Goal: Obtain resource: Download file/media

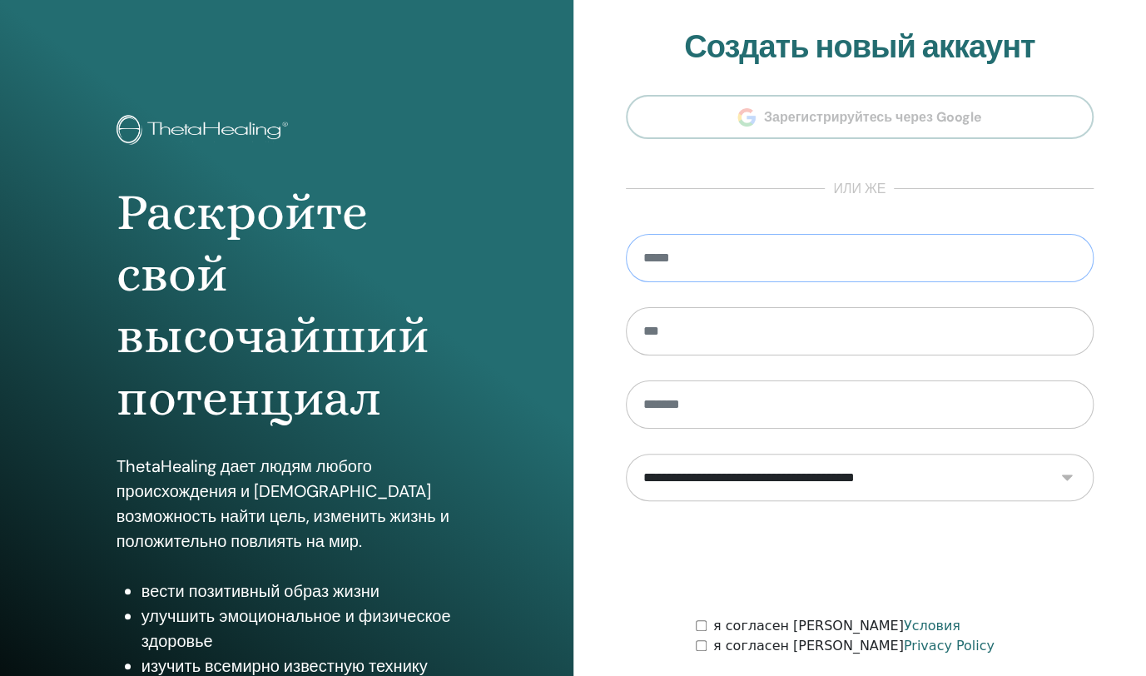
click at [708, 260] on input "email" at bounding box center [860, 258] width 468 height 48
drag, startPoint x: 708, startPoint y: 260, endPoint x: 661, endPoint y: 255, distance: 47.6
click at [661, 255] on input "email" at bounding box center [860, 258] width 468 height 48
type input "**********"
type input "*****"
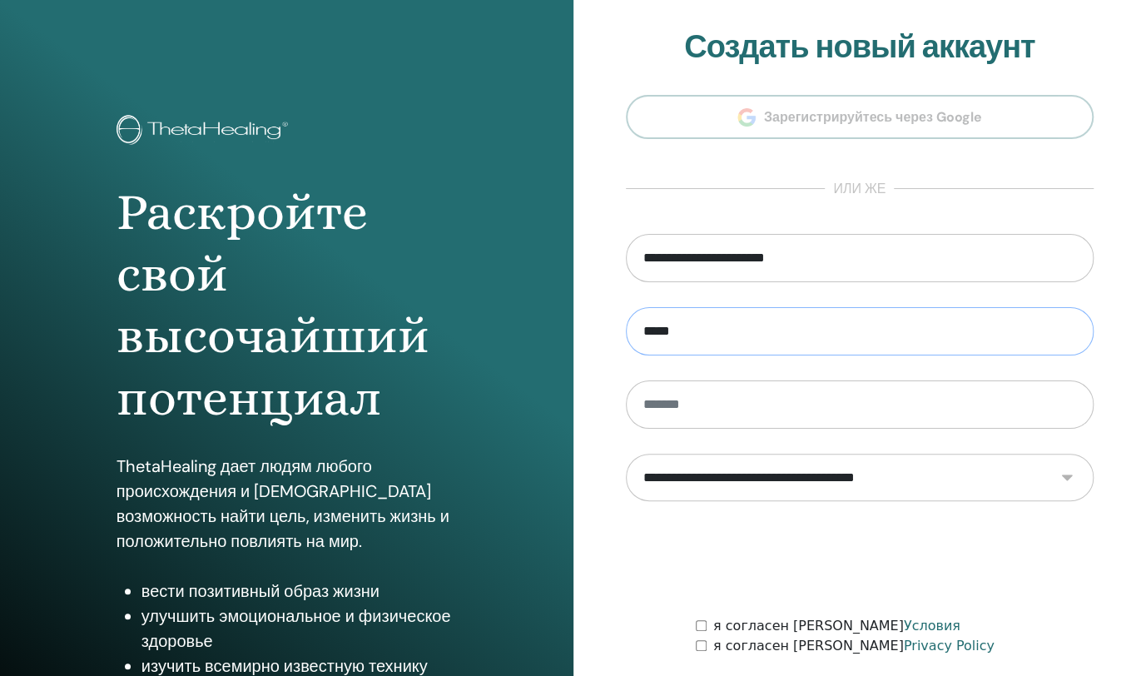
type input "********"
drag, startPoint x: 741, startPoint y: 331, endPoint x: 571, endPoint y: 314, distance: 171.5
click at [571, 314] on div "Раскройте свой высочайший потенциал ThetaHealing дает людям любого происхождени…" at bounding box center [573, 399] width 1146 height 799
drag, startPoint x: 739, startPoint y: 410, endPoint x: 503, endPoint y: 394, distance: 236.0
click at [508, 396] on div "Раскройте свой высочайший потенциал ThetaHealing дает людям любого происхождени…" at bounding box center [573, 399] width 1146 height 799
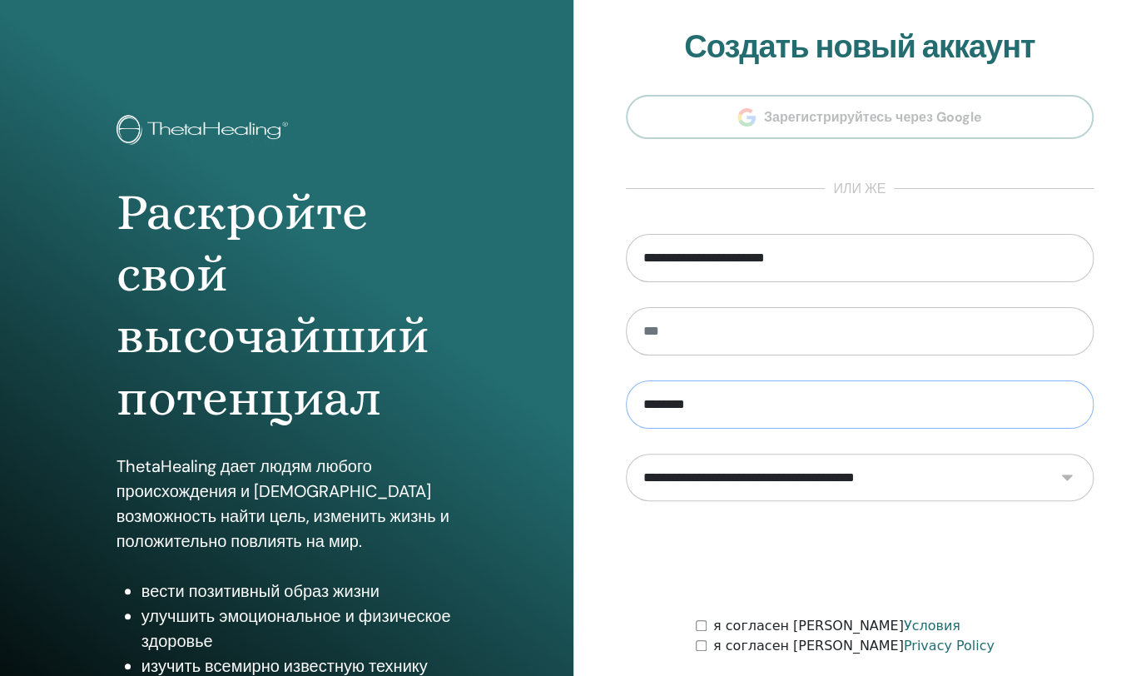
type input "********"
click at [675, 334] on input "text" at bounding box center [860, 331] width 468 height 48
type input "*******"
drag, startPoint x: 607, startPoint y: 523, endPoint x: 629, endPoint y: 579, distance: 59.8
click at [629, 579] on div at bounding box center [860, 558] width 468 height 65
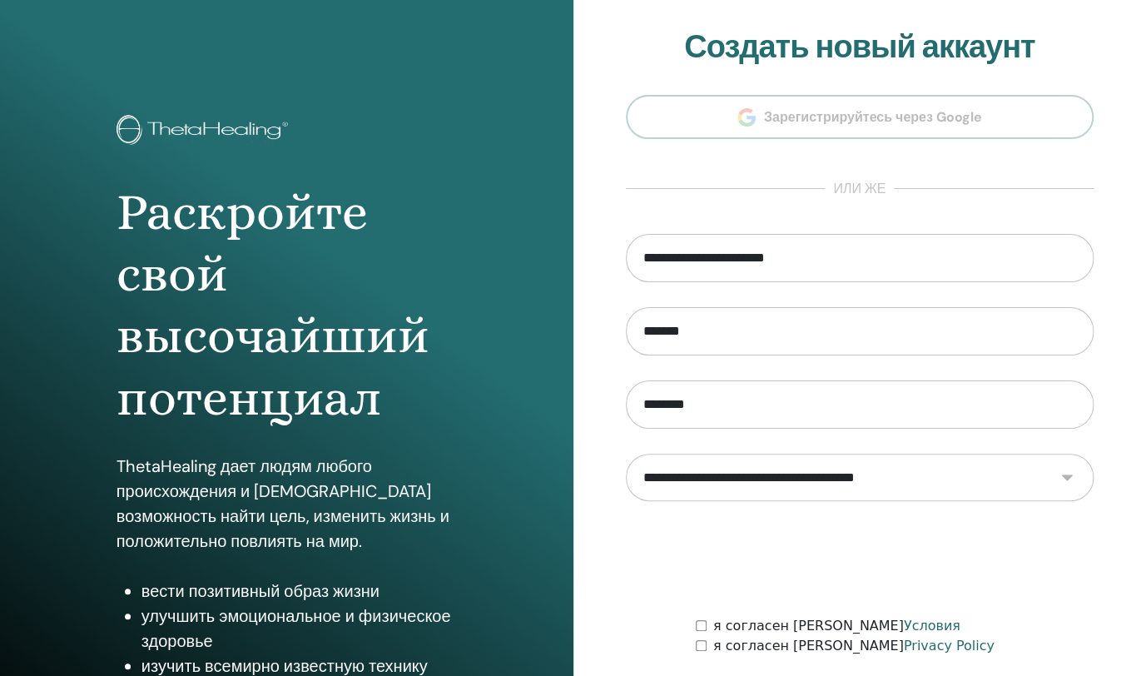
click at [1062, 482] on select "**********" at bounding box center [860, 476] width 468 height 47
select select "***"
click at [626, 453] on select "**********" at bounding box center [860, 476] width 468 height 47
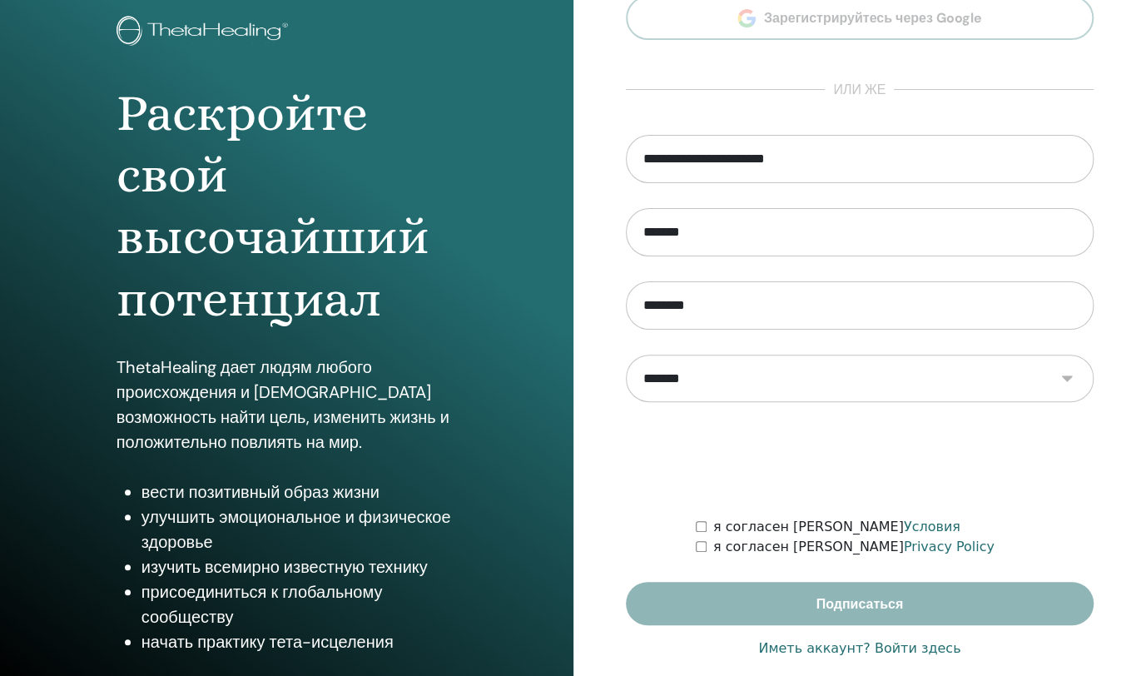
scroll to position [101, 0]
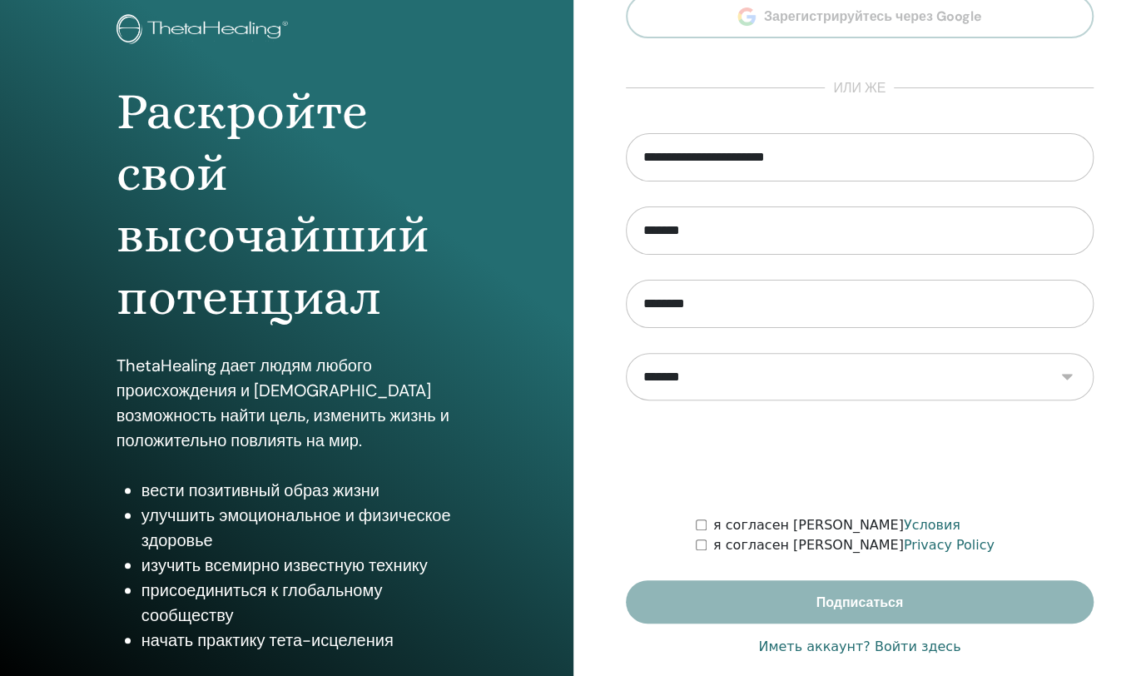
click at [700, 552] on div "я согласен с Privacy Policy" at bounding box center [895, 545] width 398 height 20
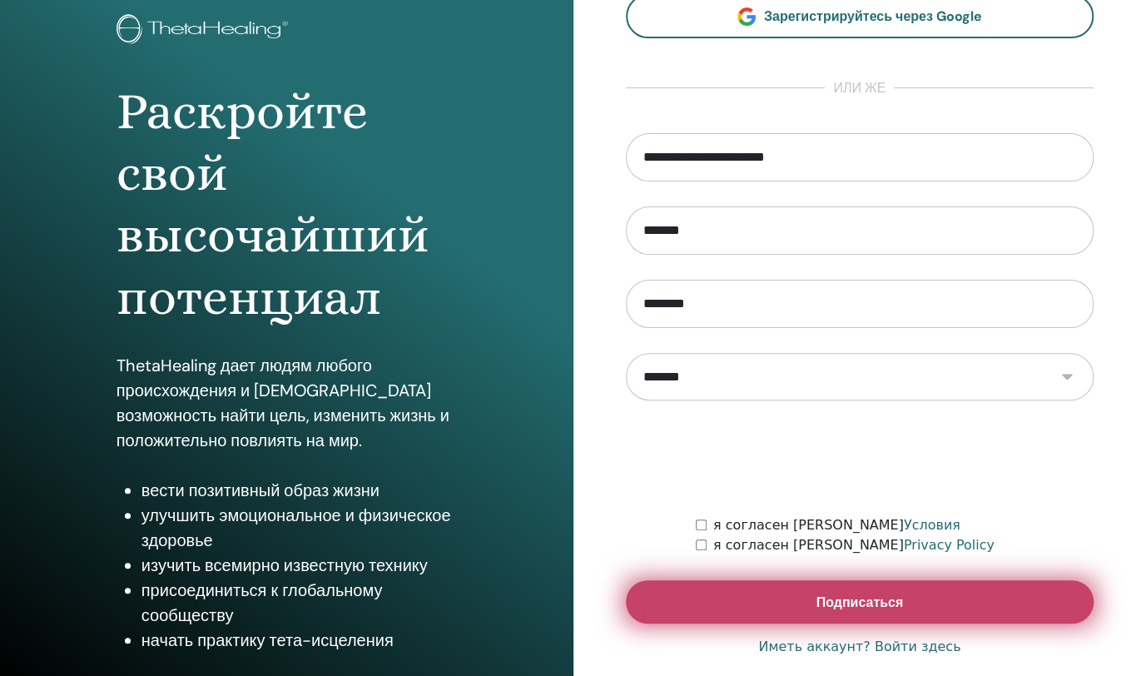
click at [770, 598] on button "Подписаться" at bounding box center [860, 601] width 468 height 43
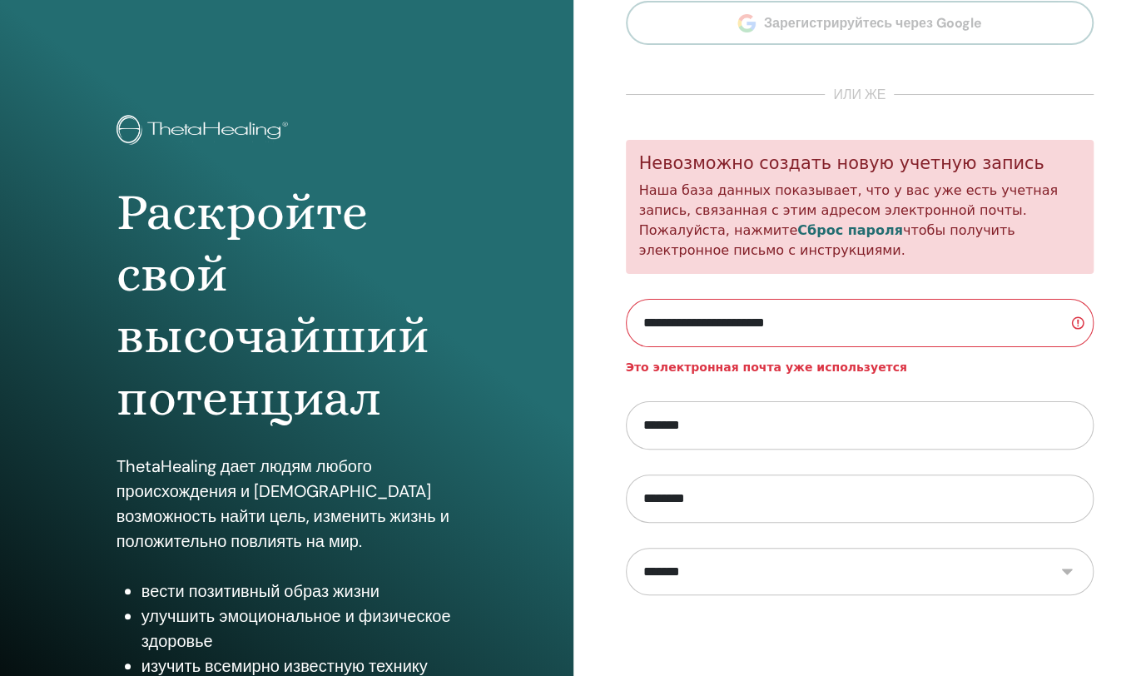
click at [797, 238] on link "Сброс пароля" at bounding box center [850, 230] width 106 height 16
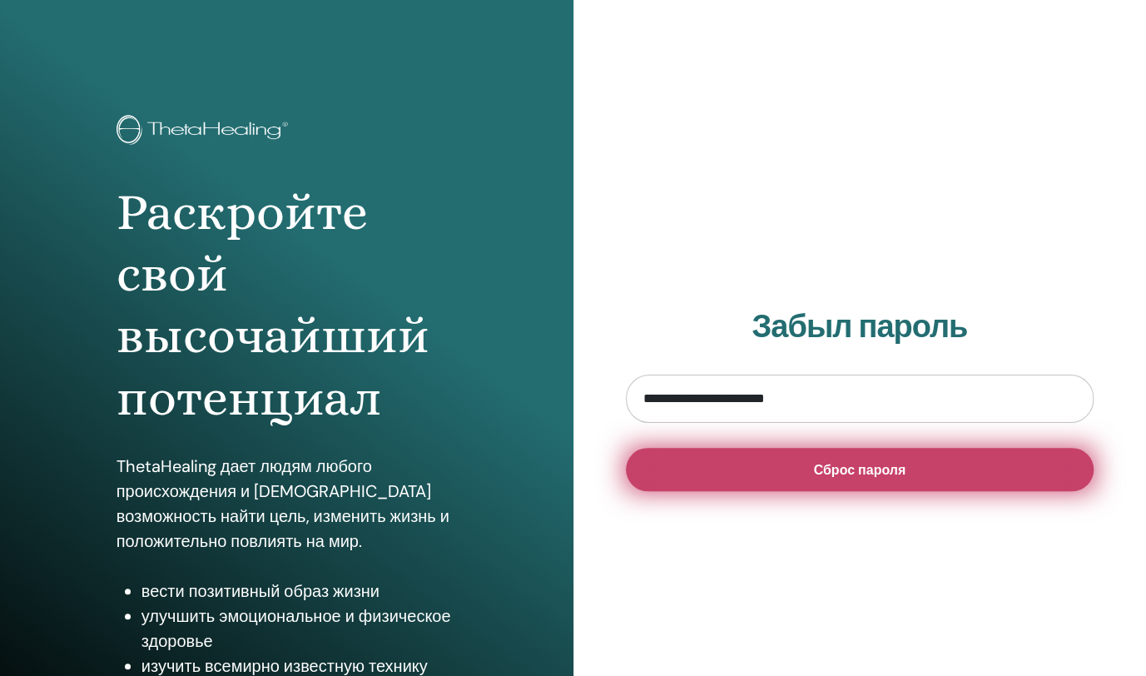
click at [806, 474] on button "Сброс пароля" at bounding box center [860, 469] width 468 height 43
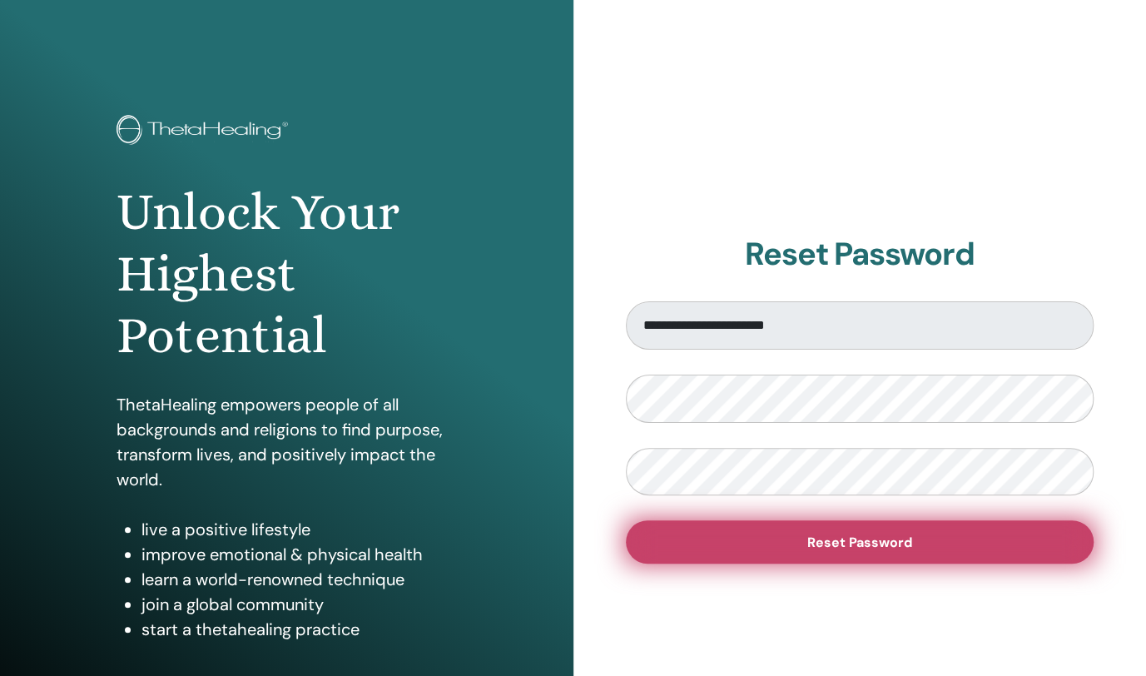
click at [916, 541] on button "Reset Password" at bounding box center [860, 541] width 468 height 43
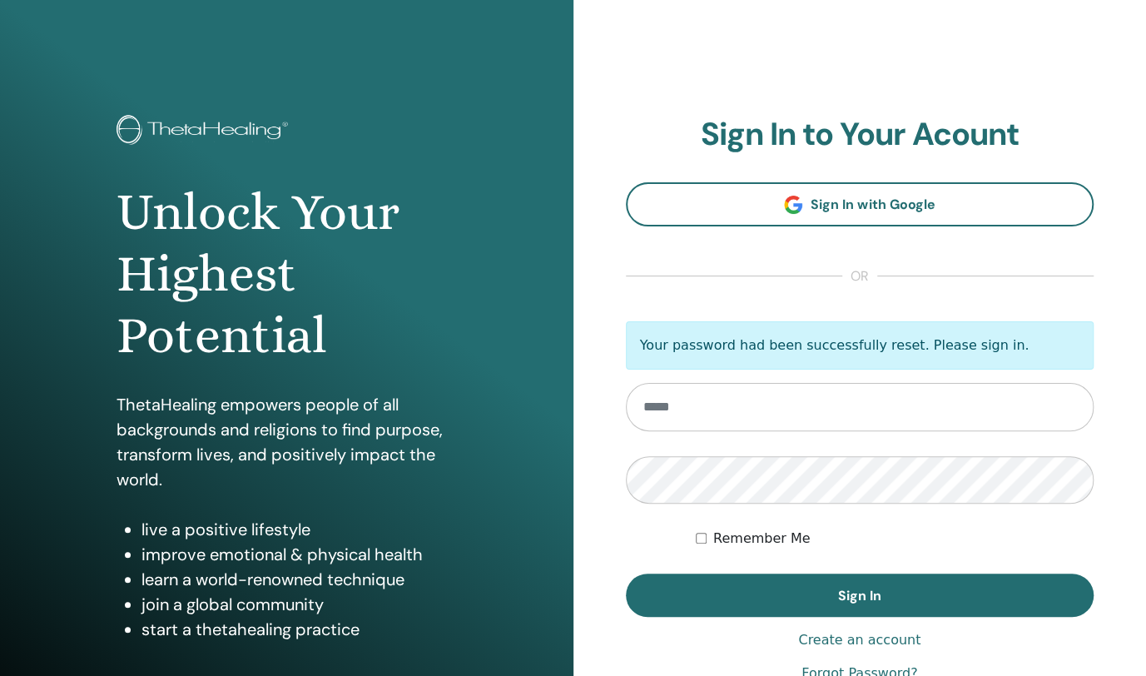
click at [779, 409] on input "email" at bounding box center [860, 407] width 468 height 48
type input "**********"
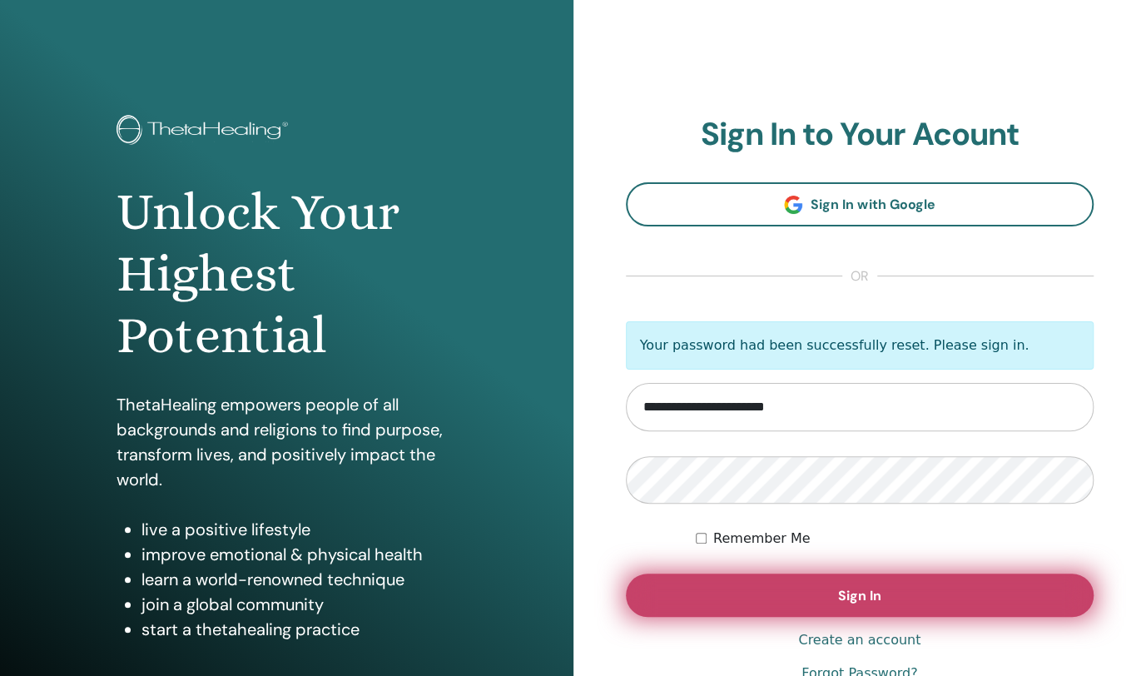
click at [825, 587] on button "Sign In" at bounding box center [860, 594] width 468 height 43
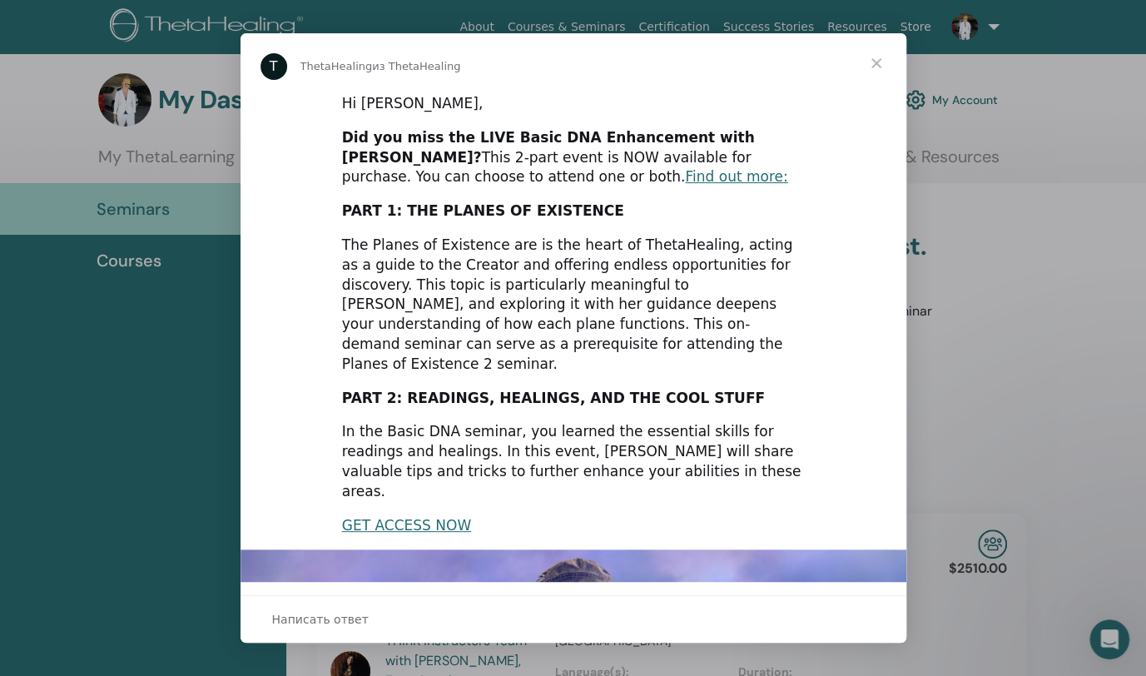
click at [874, 64] on span "Закрыть" at bounding box center [876, 63] width 60 height 60
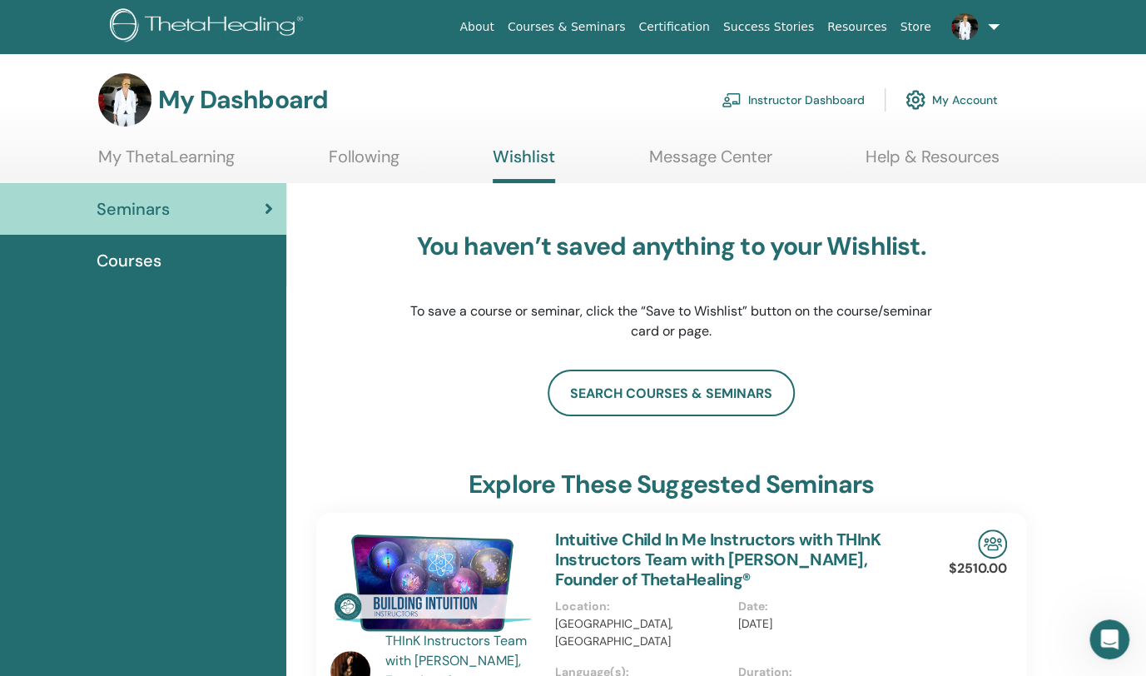
click at [825, 97] on link "Instructor Dashboard" at bounding box center [792, 100] width 143 height 37
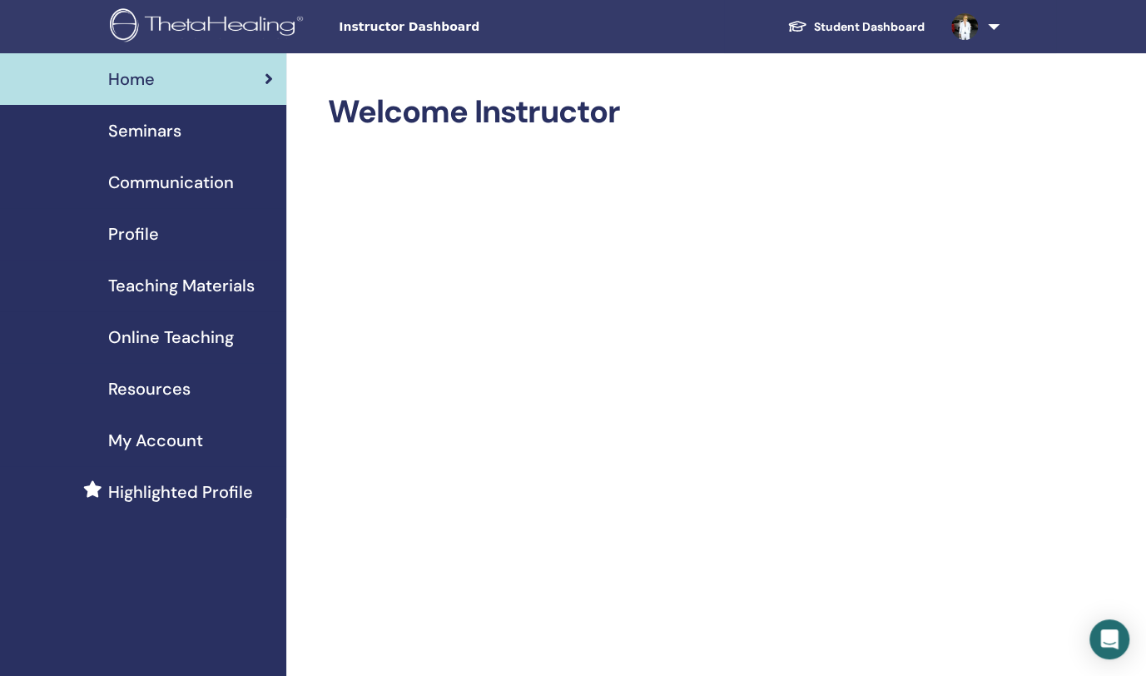
click at [194, 187] on span "Communication" at bounding box center [171, 182] width 126 height 25
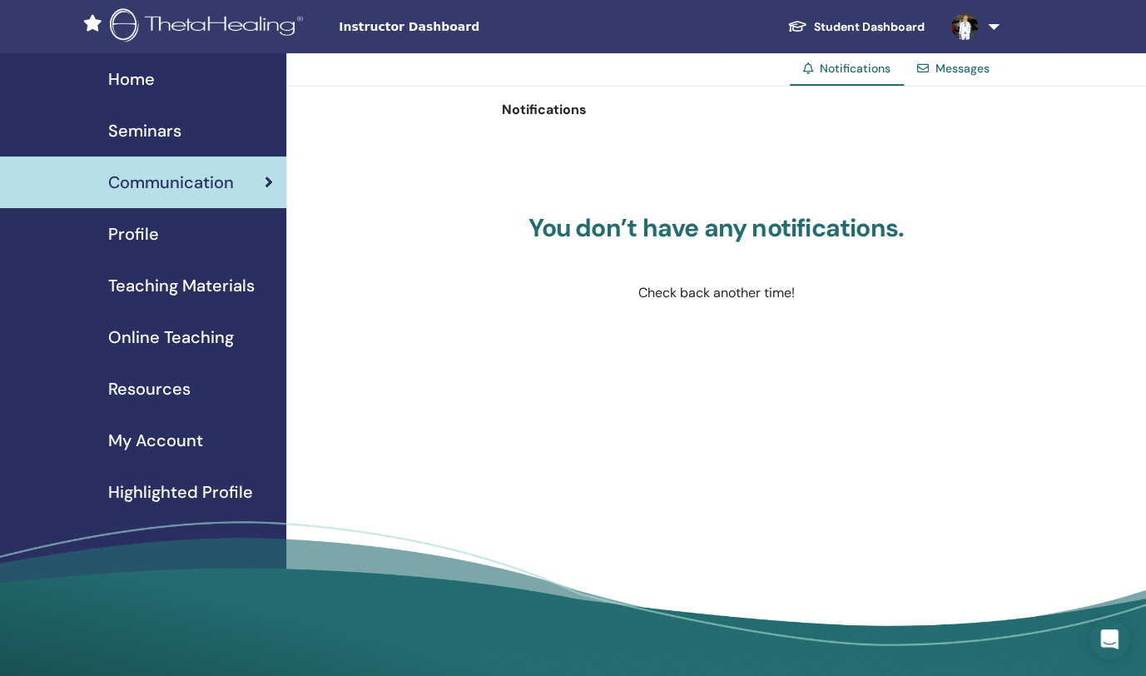
click at [153, 275] on span "Teaching Materials" at bounding box center [181, 285] width 146 height 25
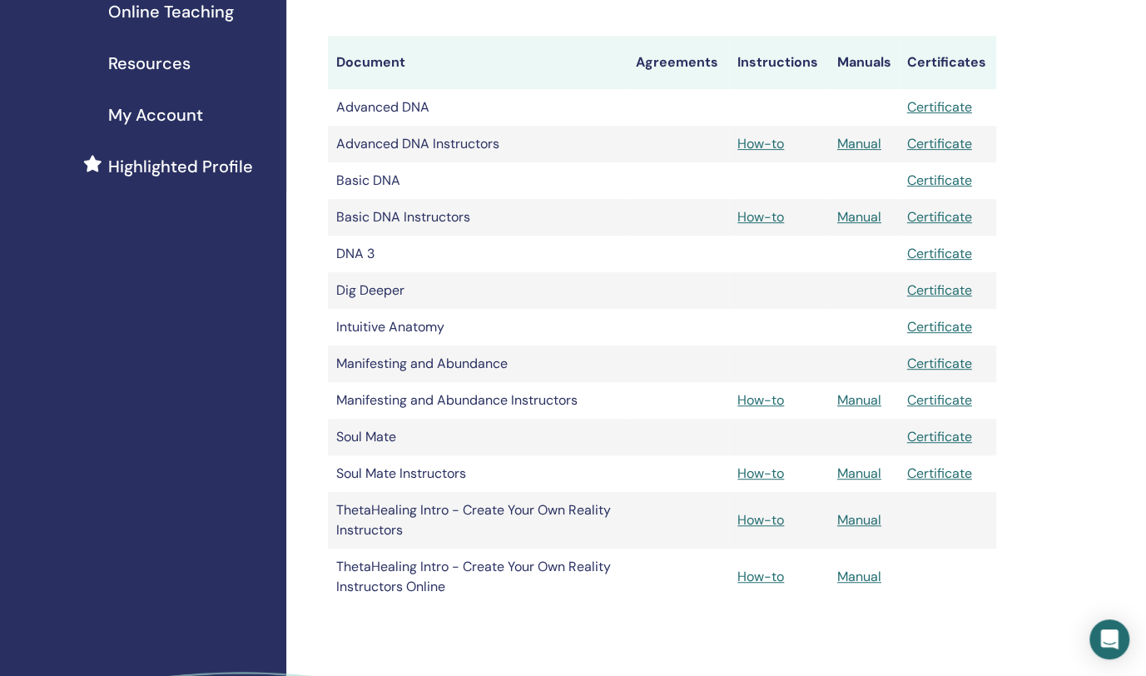
scroll to position [326, 0]
click at [854, 396] on link "Manual" at bounding box center [859, 398] width 44 height 17
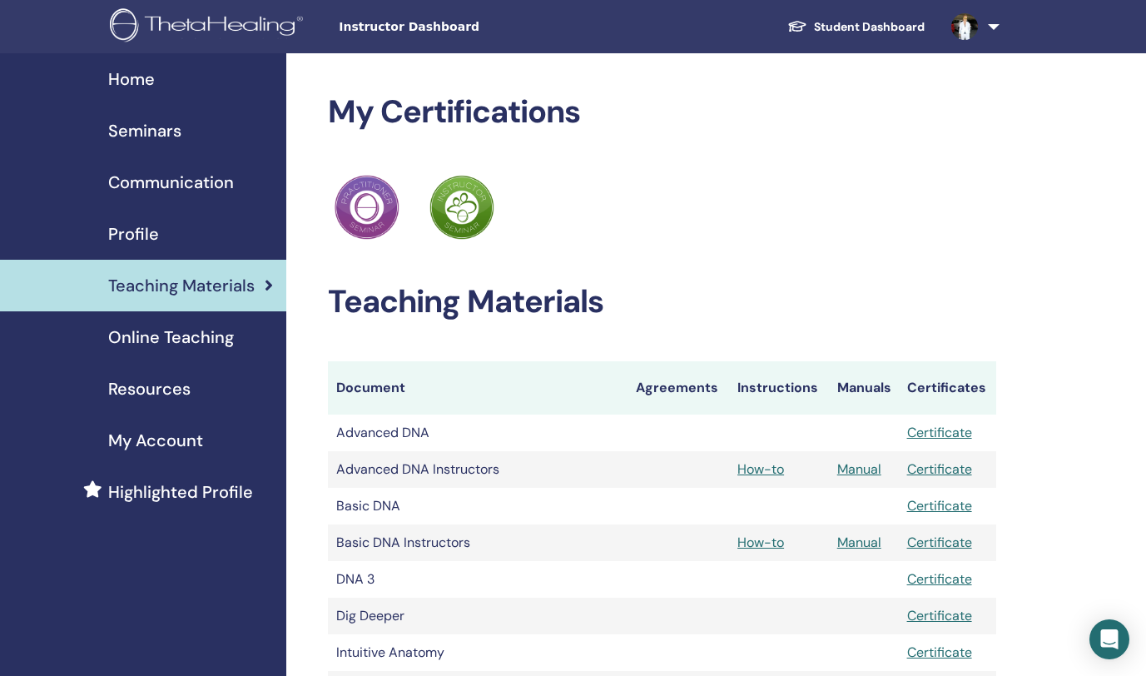
scroll to position [324, 0]
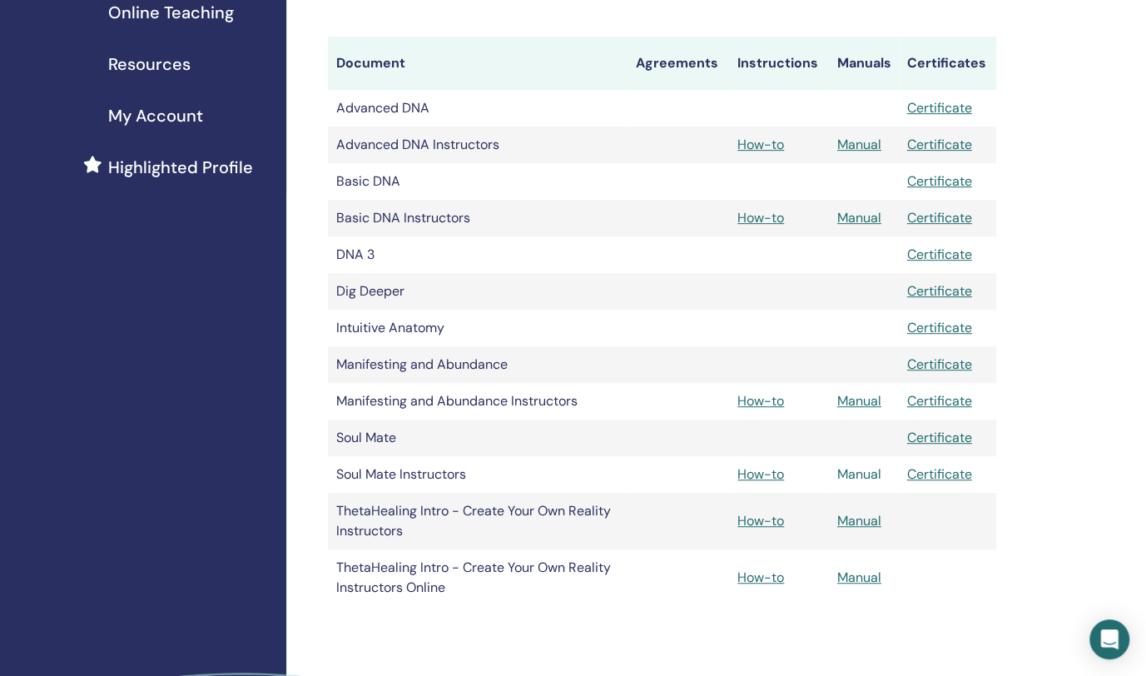
click at [862, 473] on link "Manual" at bounding box center [859, 473] width 44 height 17
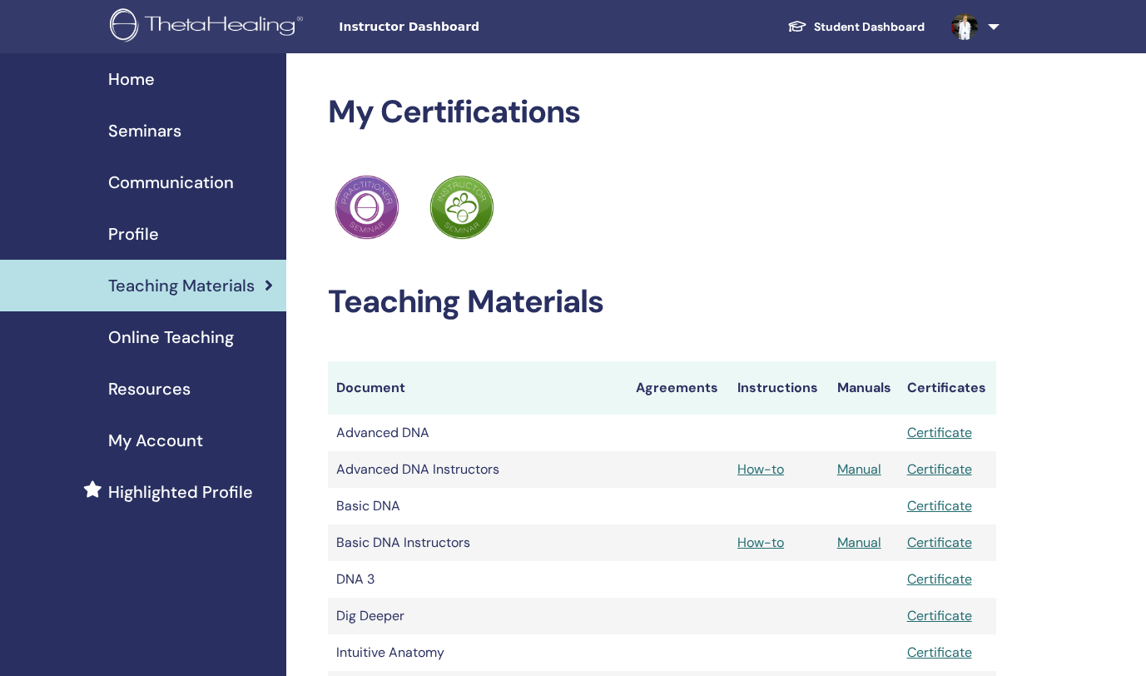
scroll to position [324, 0]
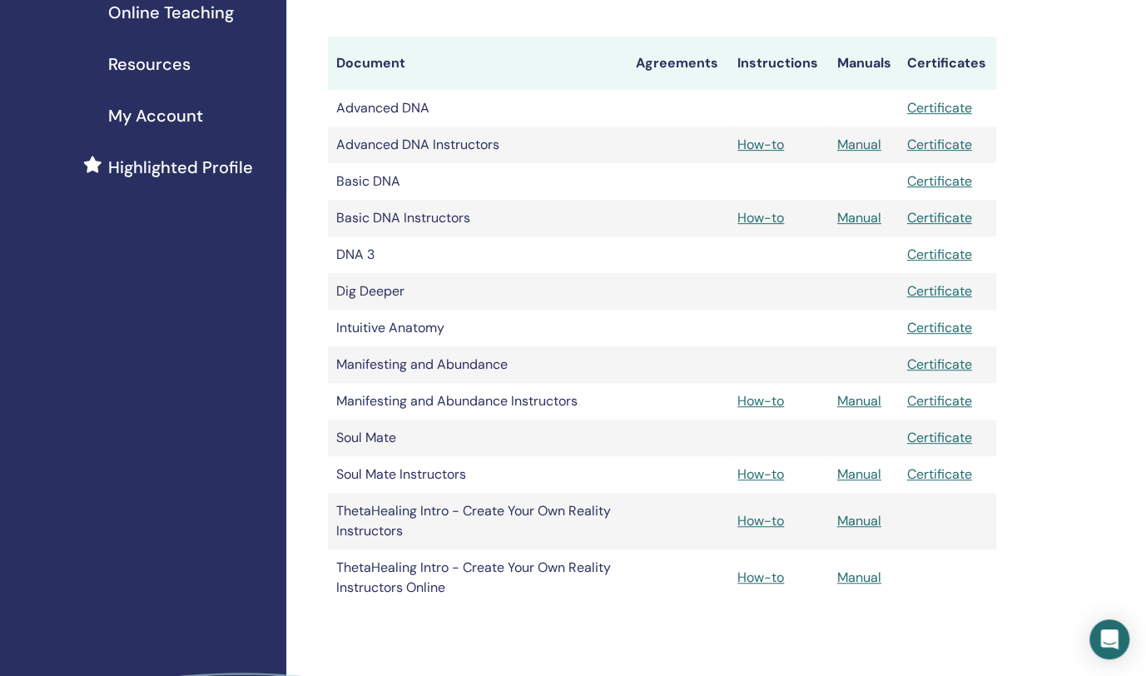
click at [1097, 263] on div "My Certifications ThetaHealing Practitioner ThetaHealing Instructor Teaching Ma…" at bounding box center [715, 284] width 859 height 1110
click at [864, 216] on link "Manual" at bounding box center [859, 217] width 44 height 17
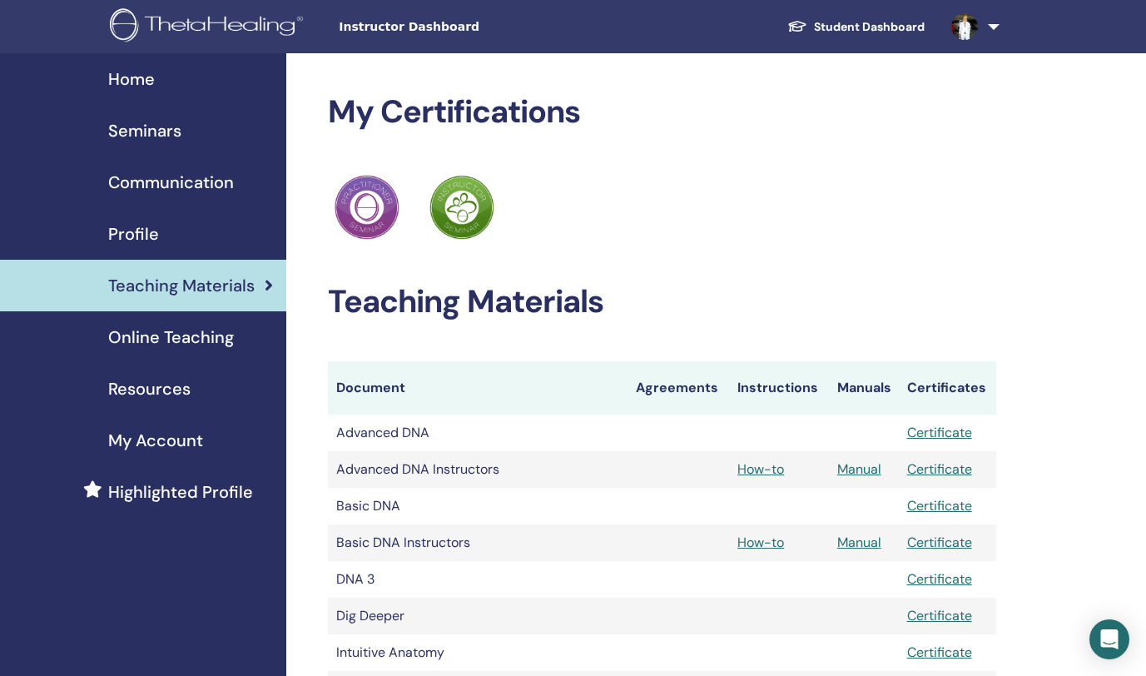
scroll to position [324, 0]
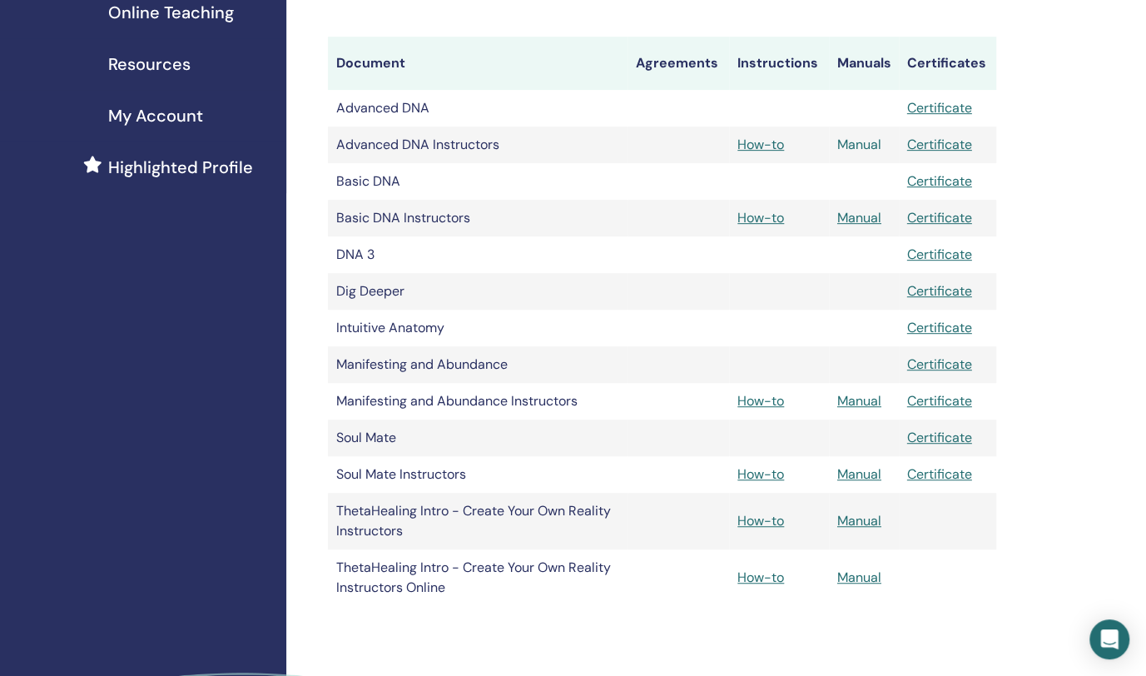
click at [864, 141] on link "Manual" at bounding box center [859, 144] width 44 height 17
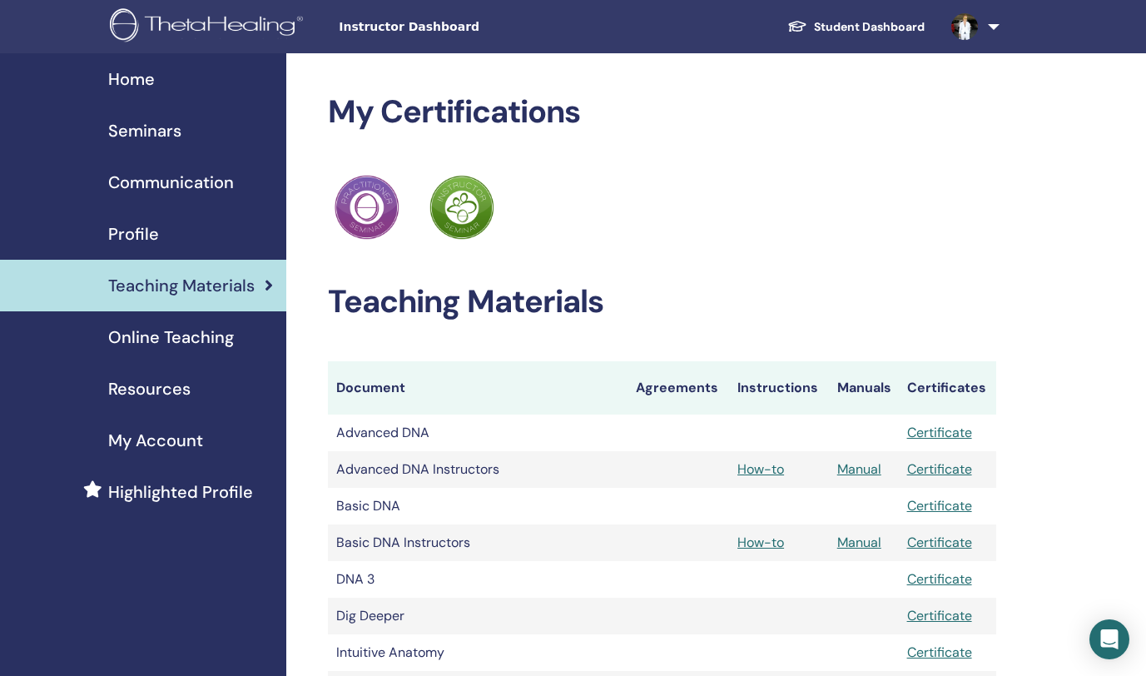
scroll to position [324, 0]
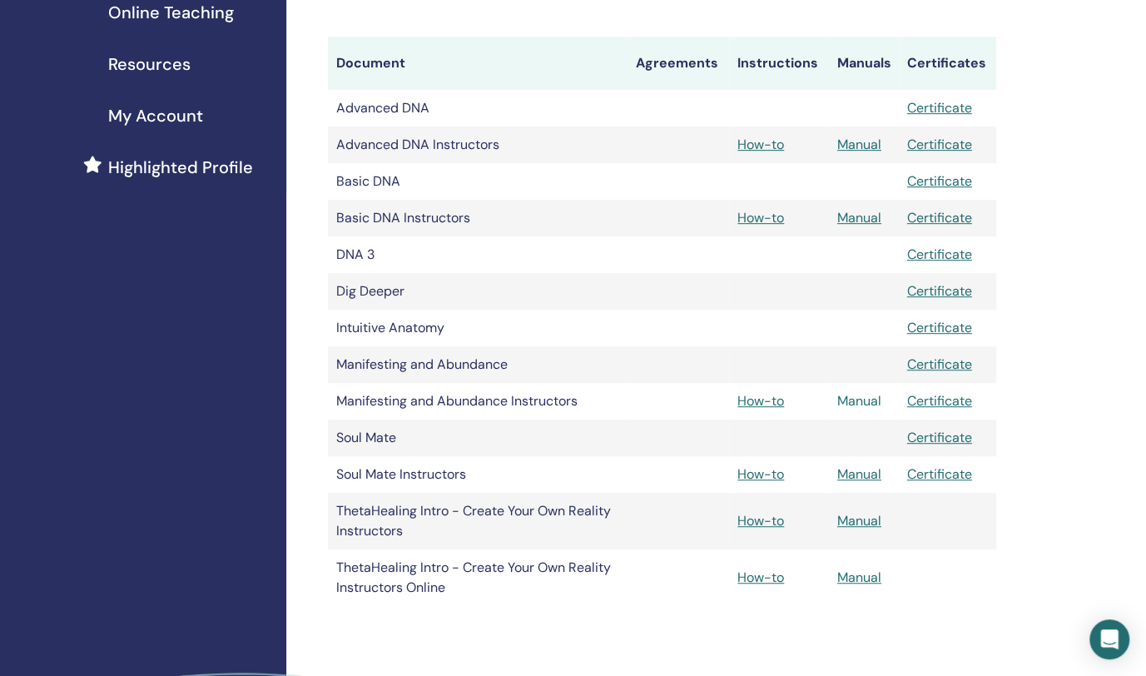
click at [865, 403] on link "Manual" at bounding box center [859, 400] width 44 height 17
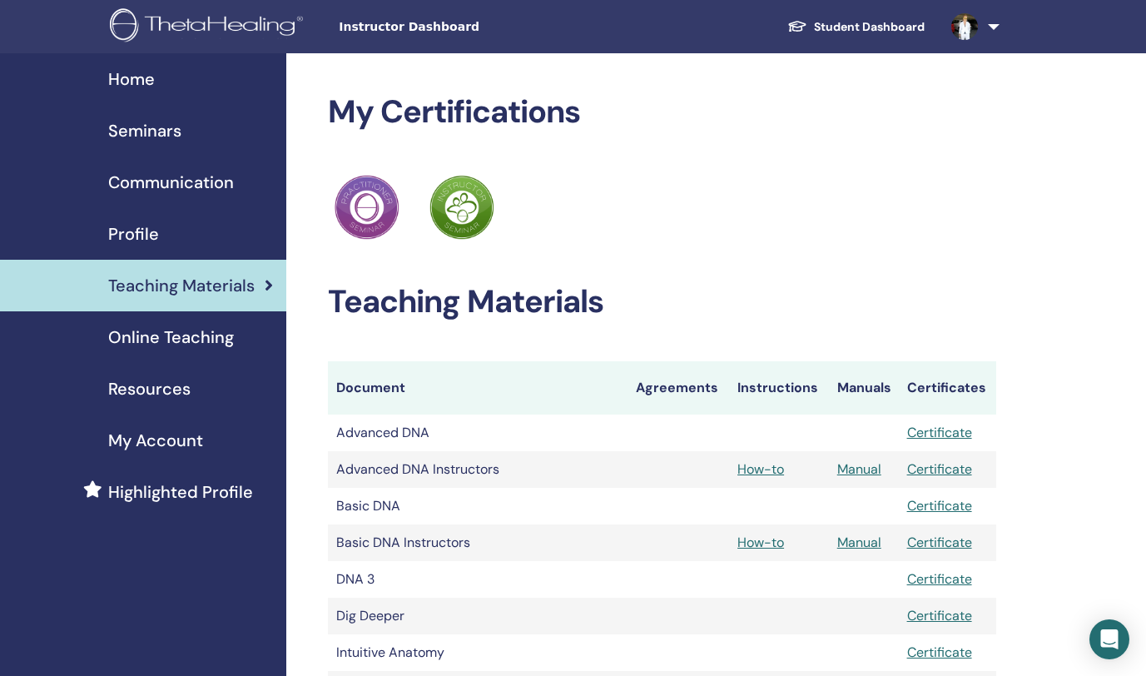
scroll to position [324, 0]
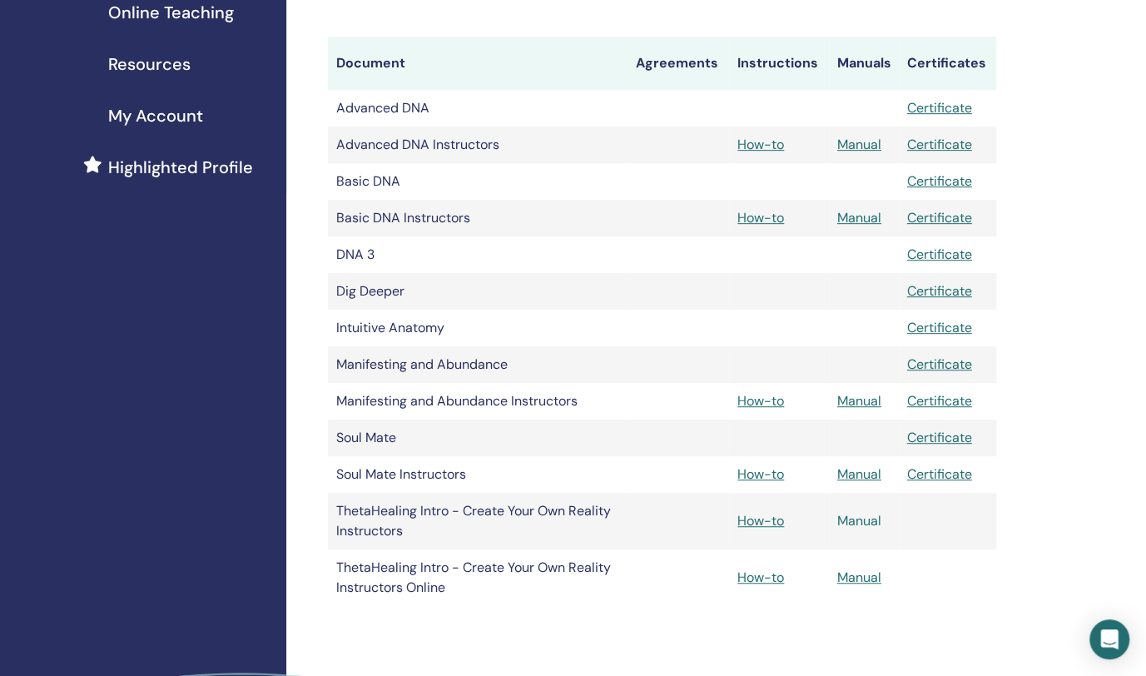
click at [865, 520] on link "Manual" at bounding box center [859, 520] width 44 height 17
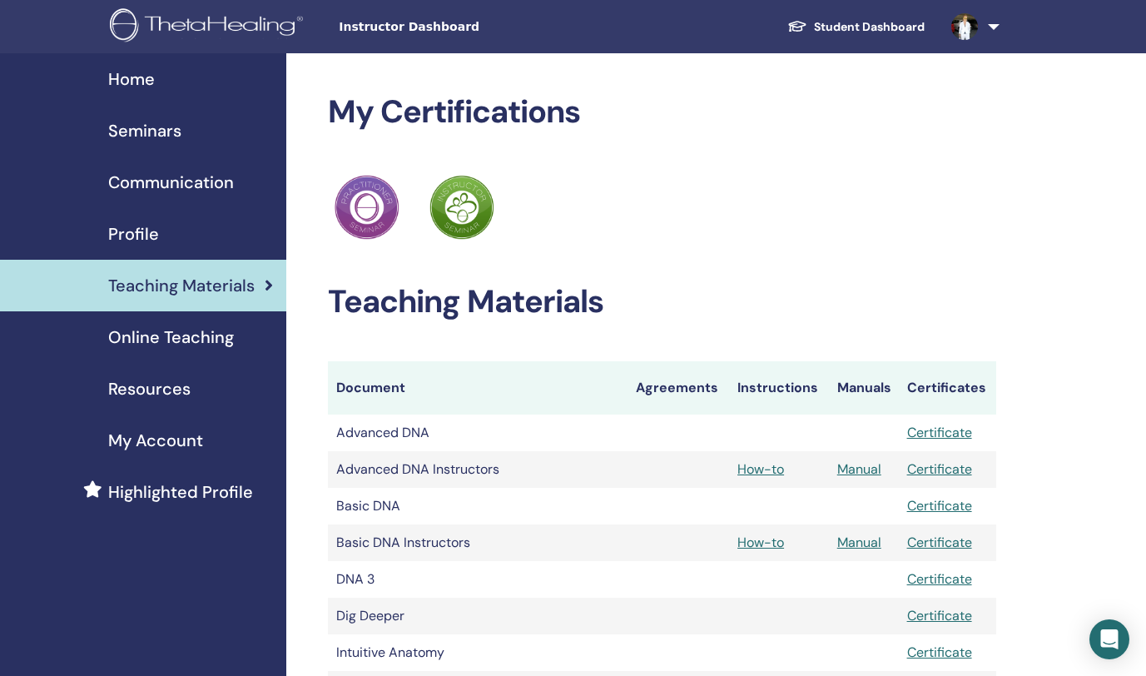
scroll to position [324, 0]
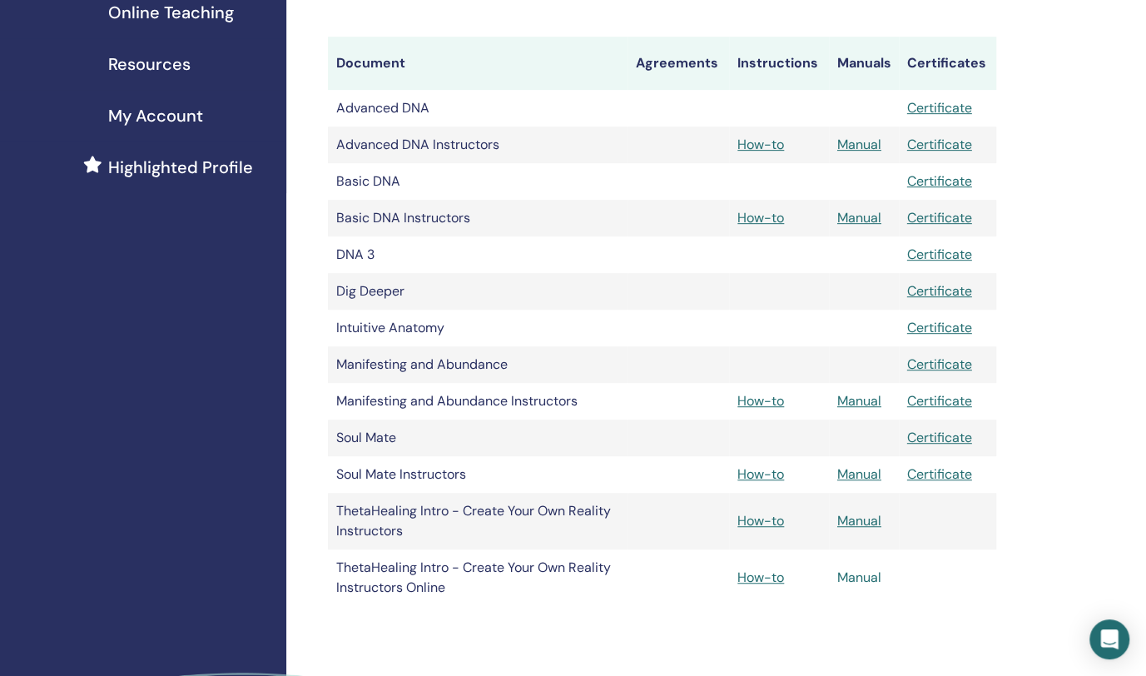
click at [869, 580] on link "Manual" at bounding box center [859, 576] width 44 height 17
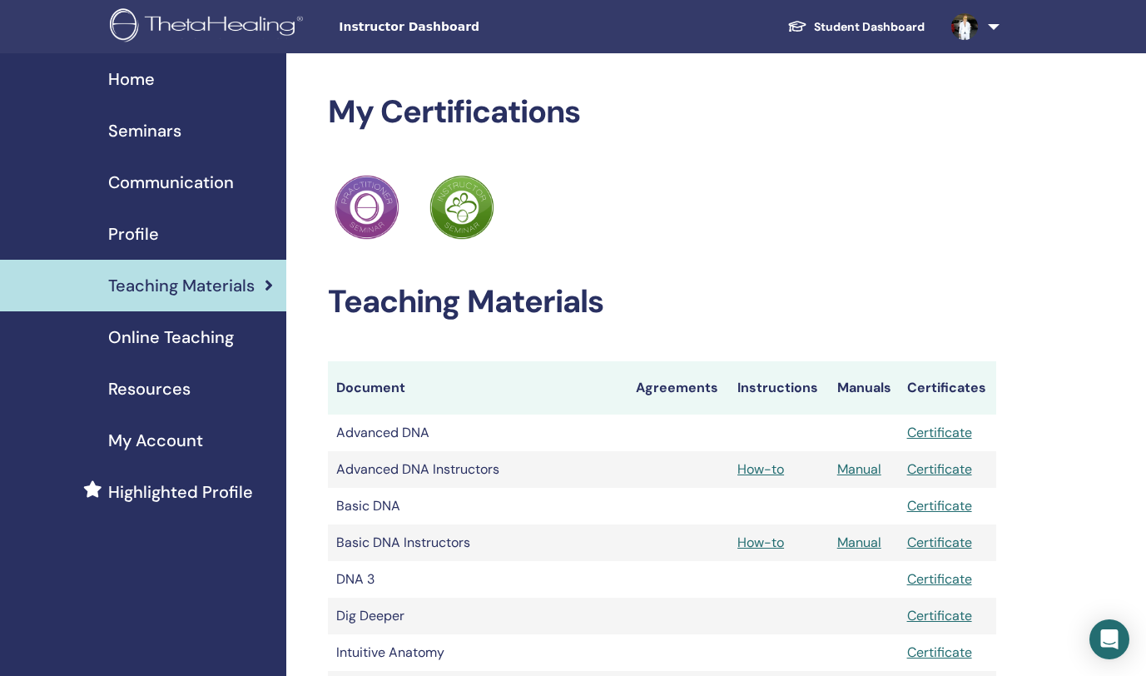
scroll to position [324, 0]
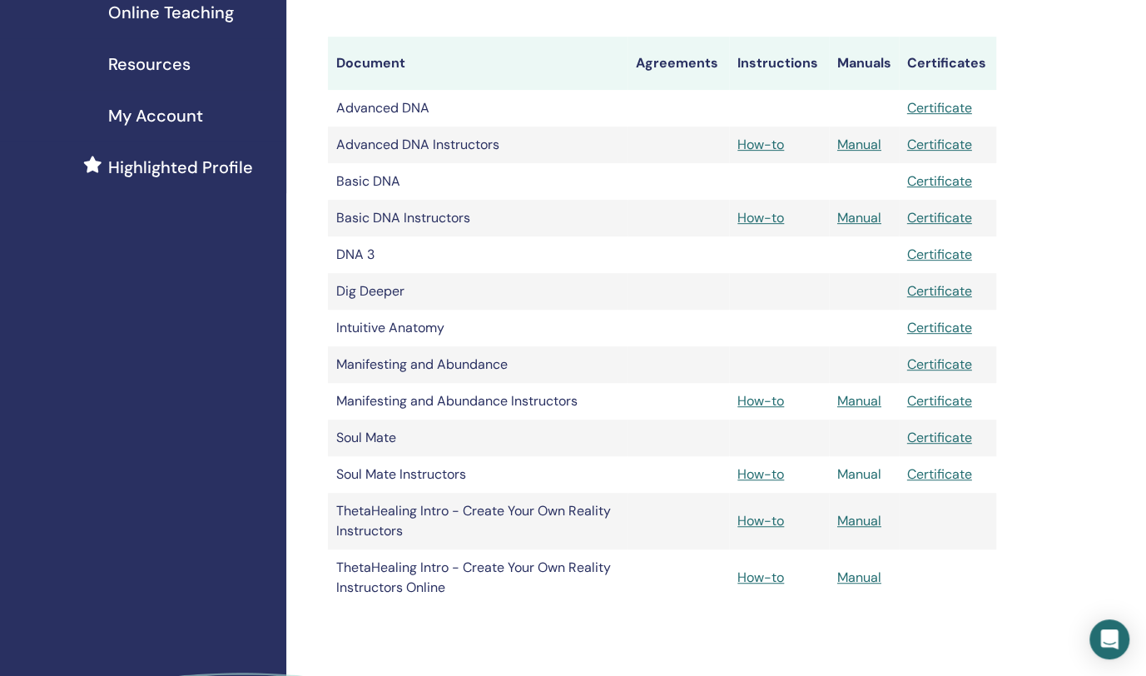
click at [866, 476] on link "Manual" at bounding box center [859, 473] width 44 height 17
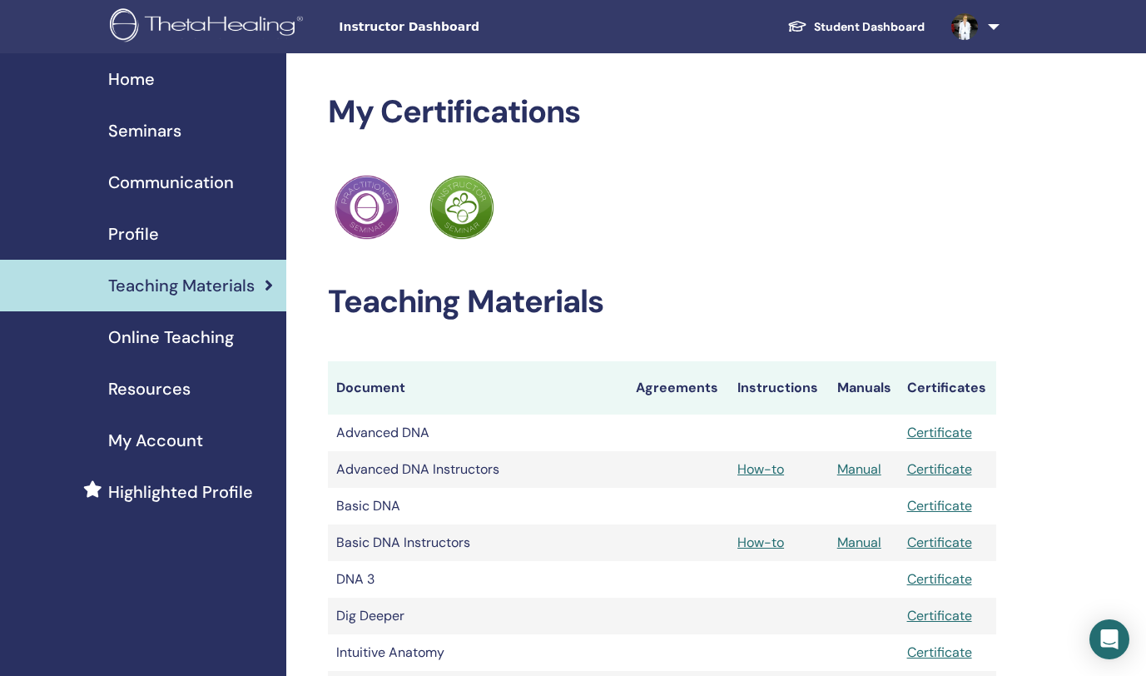
scroll to position [324, 0]
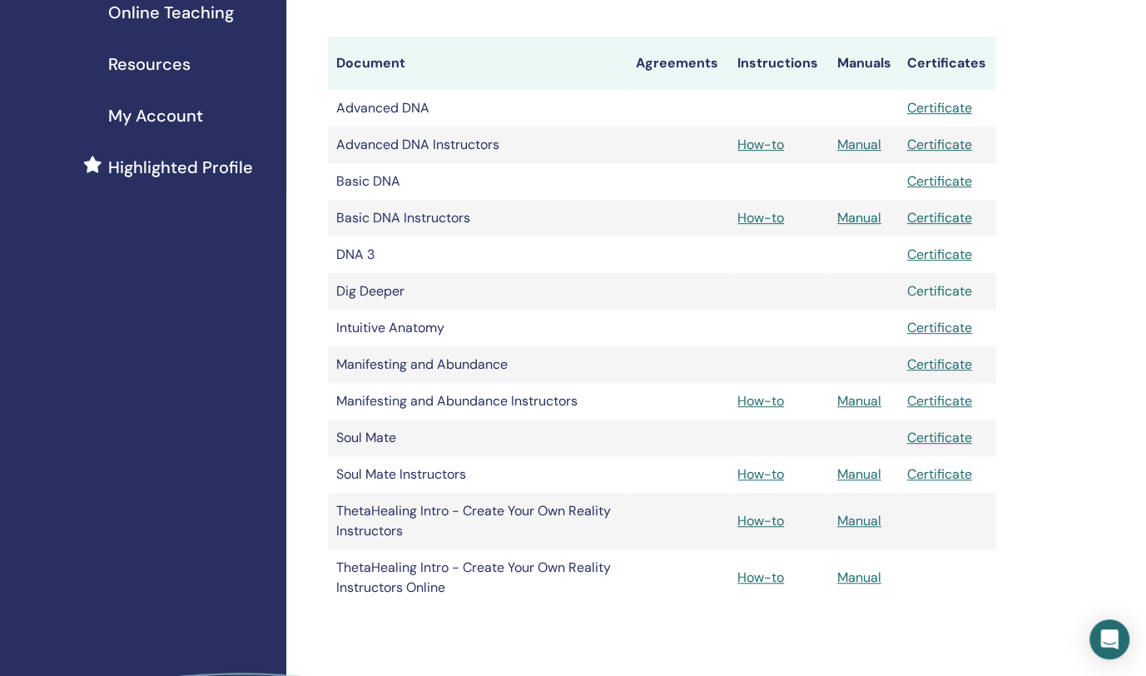
click at [963, 290] on link "Certificate" at bounding box center [939, 290] width 65 height 17
click at [961, 329] on link "Certificate" at bounding box center [939, 327] width 65 height 17
click at [1103, 247] on div "My Certifications ThetaHealing Practitioner ThetaHealing Instructor Teaching Ma…" at bounding box center [715, 284] width 859 height 1110
